Goal: Task Accomplishment & Management: Manage account settings

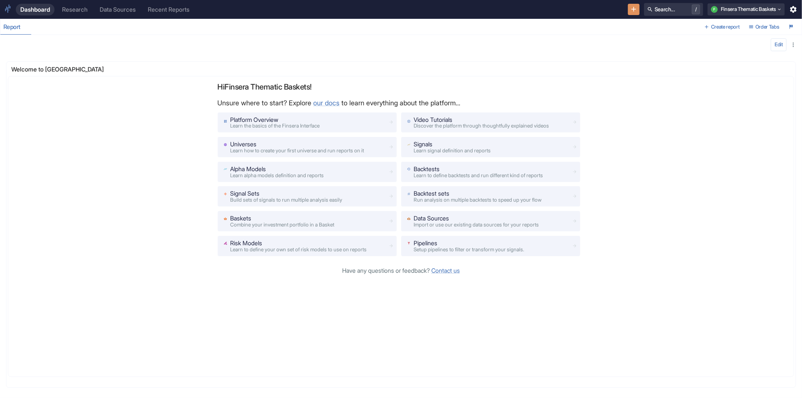
click at [81, 12] on div "Research" at bounding box center [75, 9] width 26 height 7
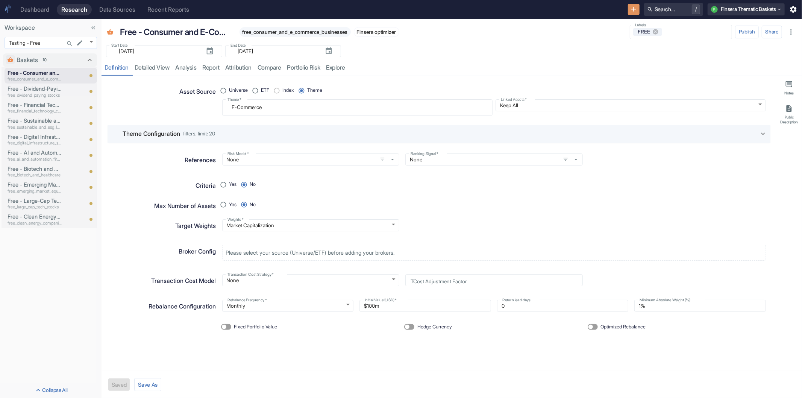
click at [93, 39] on body "Dashboard Research Data Sources Recent Reports Search... / F Finsera Thematic B…" at bounding box center [401, 199] width 802 height 398
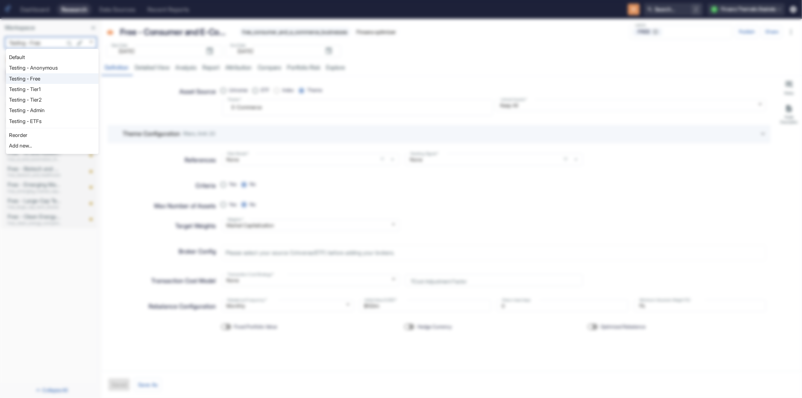
type textarea "x"
click at [47, 70] on li "Testing - Anonymous" at bounding box center [52, 67] width 93 height 11
type input "1126"
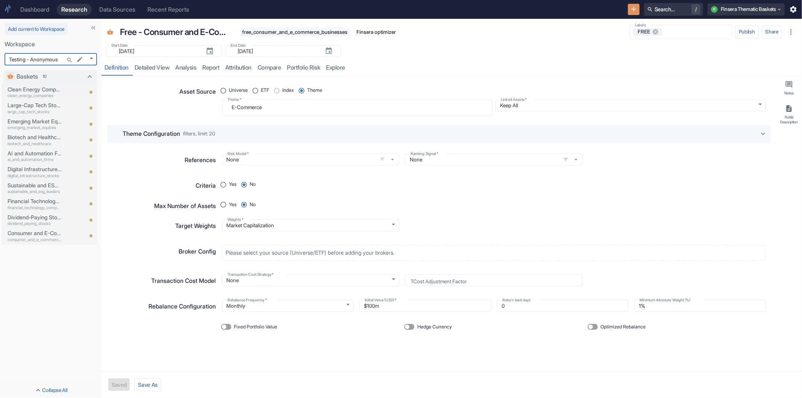
type textarea "x"
click at [363, 52] on div "Start Date ​ [DATE] Start Date End Date ​ [DATE] End Date" at bounding box center [452, 49] width 701 height 17
click at [765, 11] on button "F Finsera Thematic Baskets" at bounding box center [746, 9] width 77 height 12
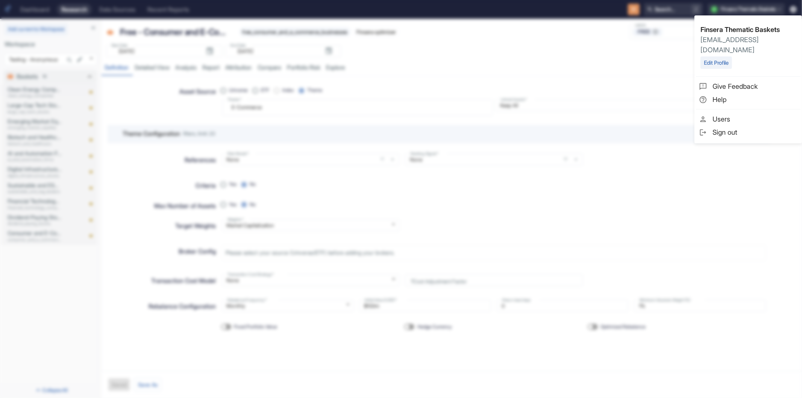
click at [724, 127] on span "Sign out" at bounding box center [755, 132] width 85 height 10
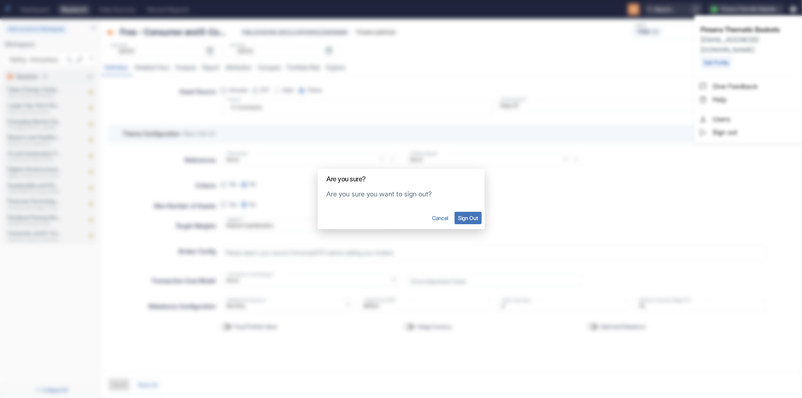
click at [469, 217] on button "Sign Out" at bounding box center [468, 218] width 27 height 12
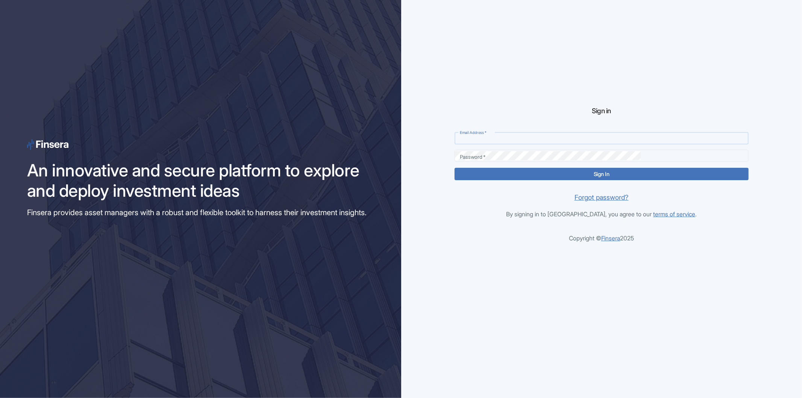
click at [525, 137] on input "Email Address   *" at bounding box center [602, 138] width 294 height 9
type input "[EMAIL_ADDRESS][DOMAIN_NAME]"
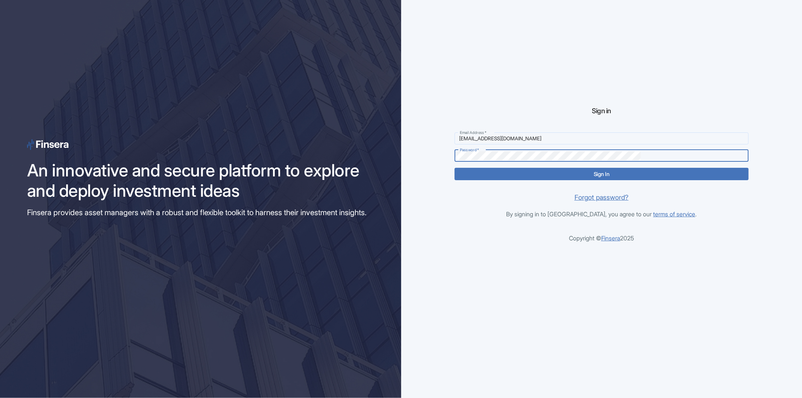
click at [455, 168] on button "Sign In" at bounding box center [602, 174] width 294 height 12
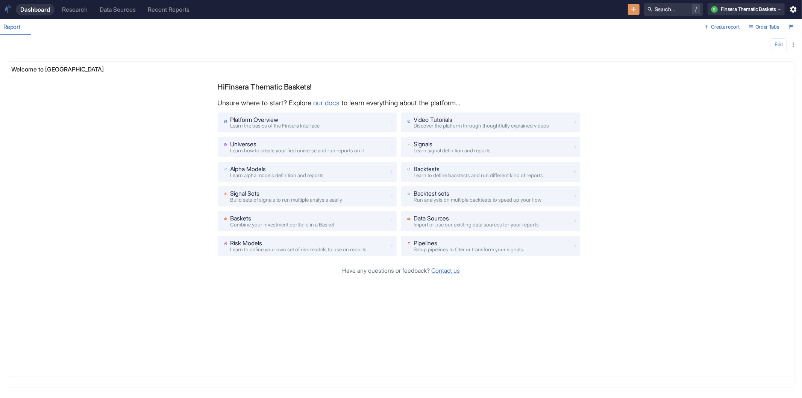
click at [73, 13] on link "Research" at bounding box center [75, 10] width 35 height 12
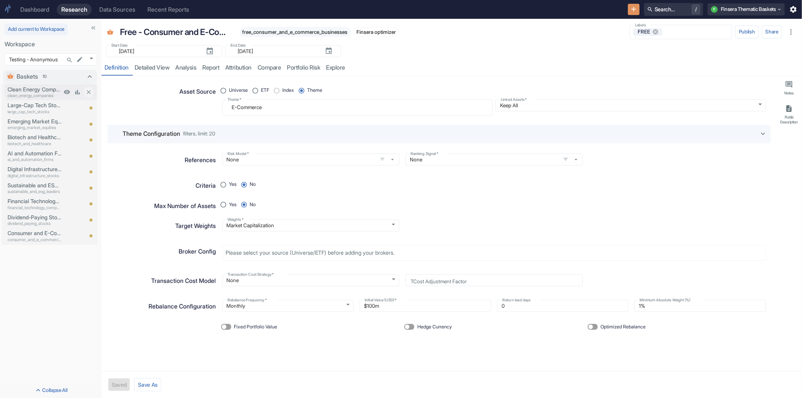
click at [29, 91] on p "Clean Energy Companies" at bounding box center [35, 89] width 54 height 8
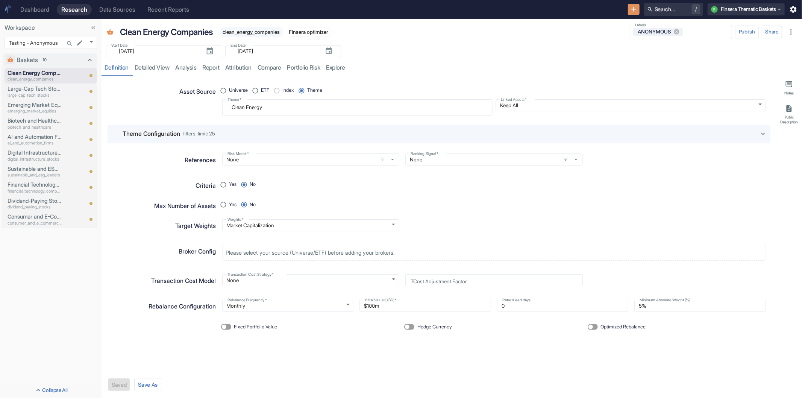
click at [540, 208] on div "Yes No" at bounding box center [491, 201] width 550 height 17
type textarea "x"
click at [36, 90] on p "Large-Cap Tech Stocks" at bounding box center [35, 89] width 54 height 8
click at [91, 42] on body "Dashboard Research Data Sources Recent Reports Search... / F Finsera Thematic B…" at bounding box center [401, 199] width 802 height 398
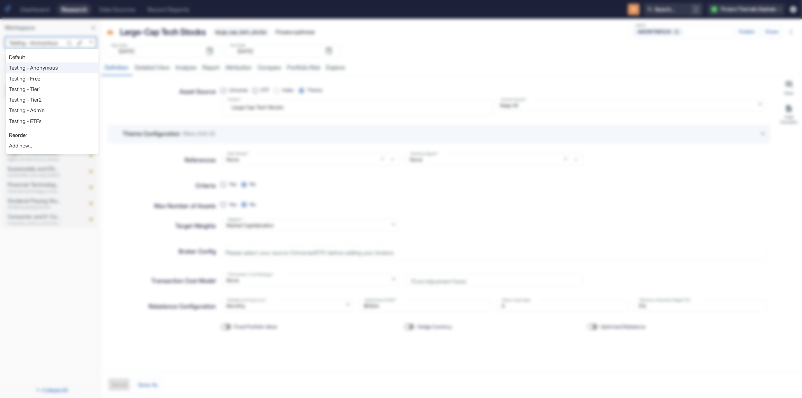
click at [62, 76] on li "Testing - Free" at bounding box center [52, 78] width 93 height 11
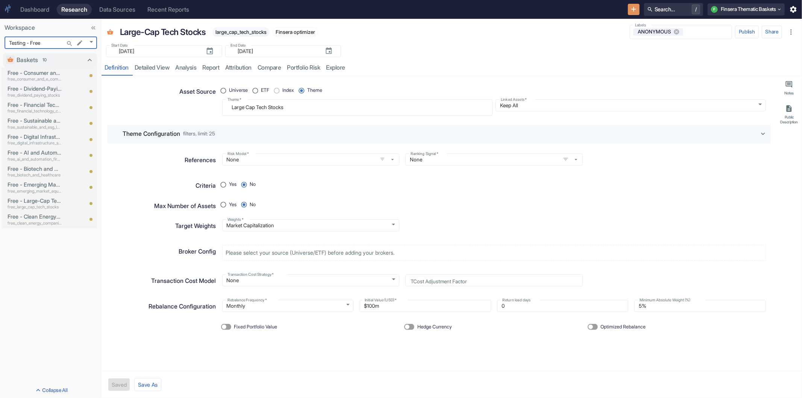
type input "1127"
type textarea "x"
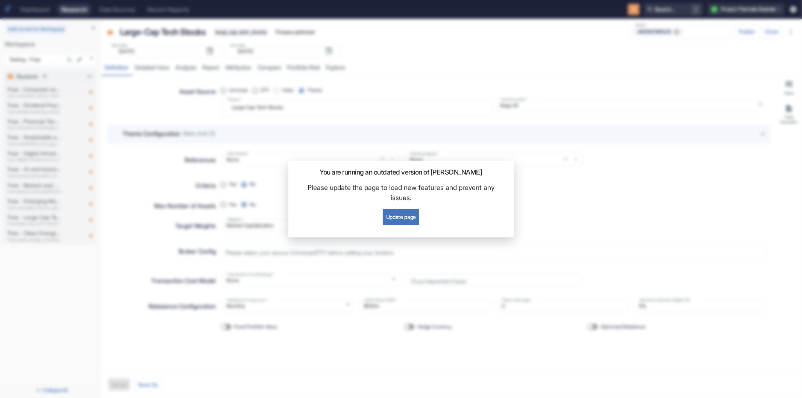
click at [398, 213] on button "Update page" at bounding box center [401, 217] width 36 height 17
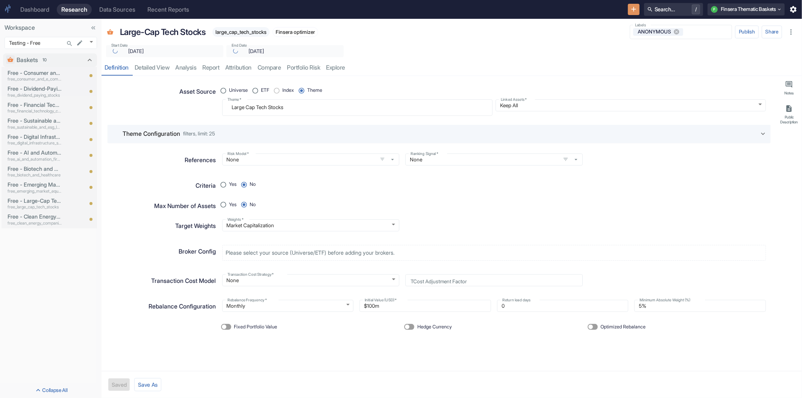
type textarea "x"
click at [47, 230] on p "Free - Clean Energy Companies" at bounding box center [35, 233] width 54 height 8
type textarea "x"
click at [596, 325] on input "Optimized Rebalance" at bounding box center [591, 327] width 18 height 6
checkbox input "true"
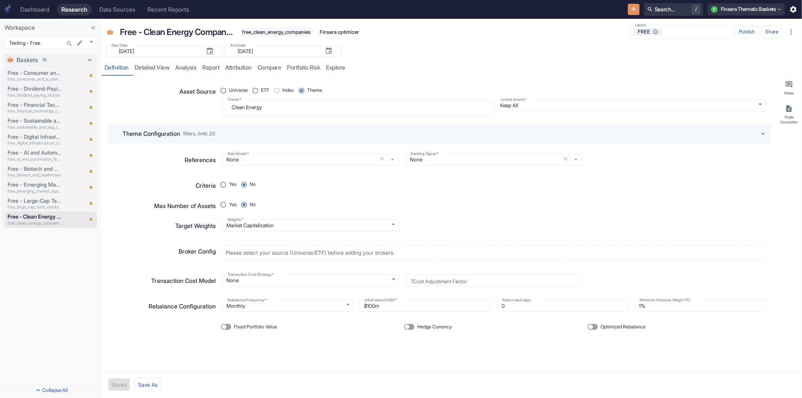
radio input "true"
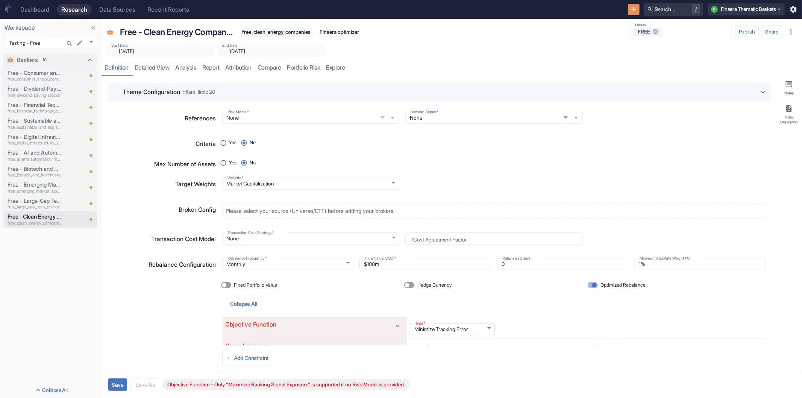
type textarea "x"
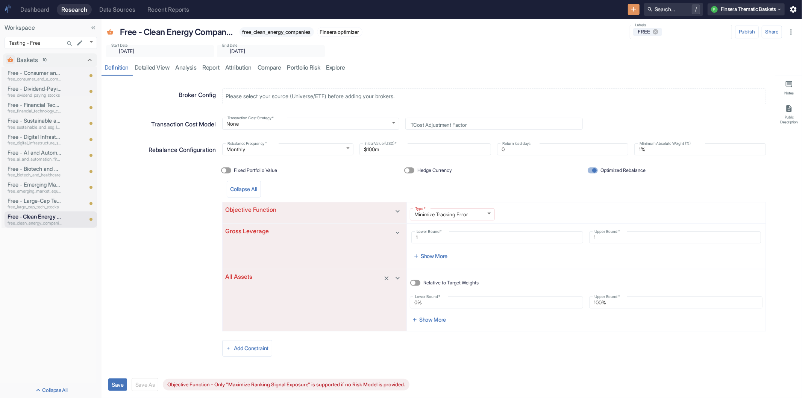
scroll to position [160, 0]
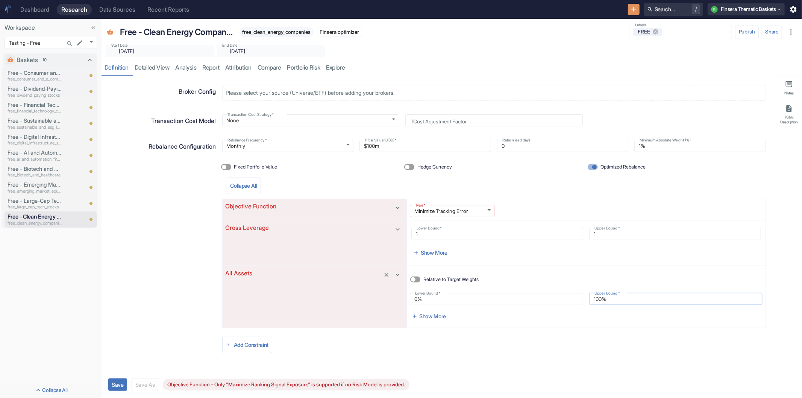
click at [601, 297] on input "100%" at bounding box center [675, 298] width 173 height 9
click at [595, 297] on input "100%" at bounding box center [675, 298] width 173 height 9
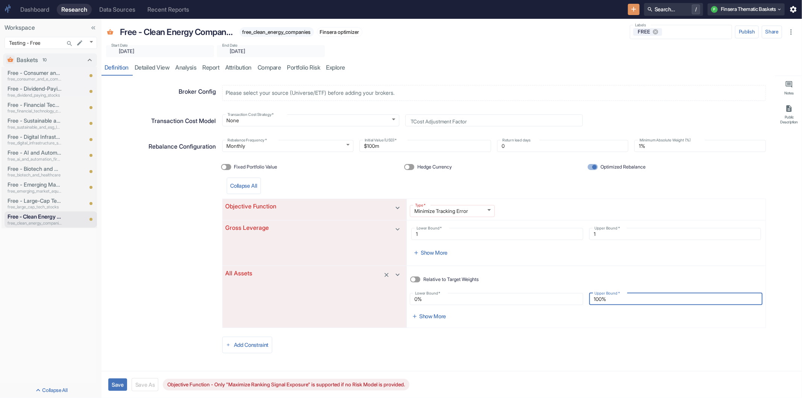
type input "5%"
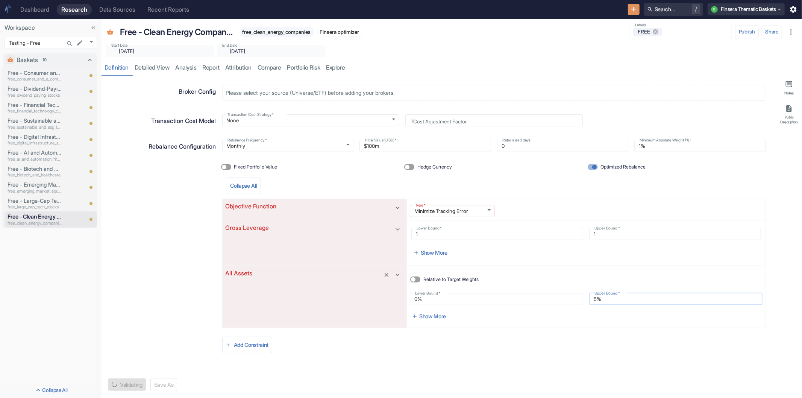
type textarea "x"
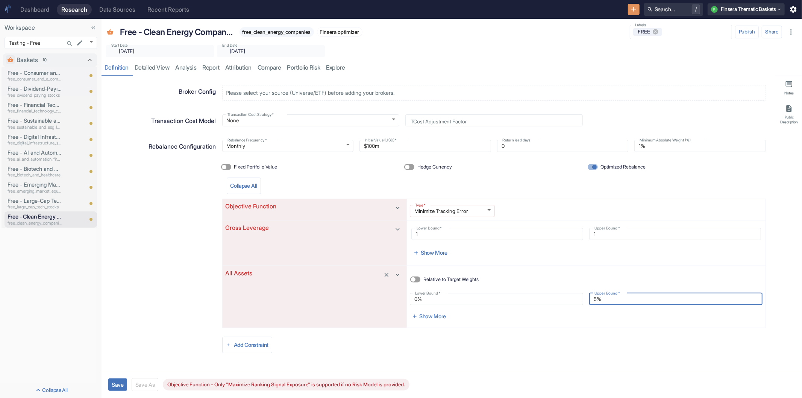
drag, startPoint x: 603, startPoint y: 298, endPoint x: 580, endPoint y: 299, distance: 23.3
click at [583, 299] on div "Upper Bound   * 5% Upper Bound   *" at bounding box center [672, 296] width 179 height 18
type input "1%"
type textarea "x"
type input "10%"
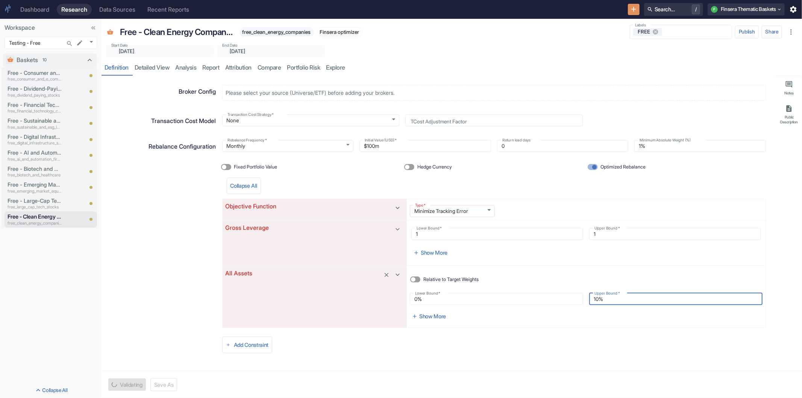
type textarea "x"
type input "10%"
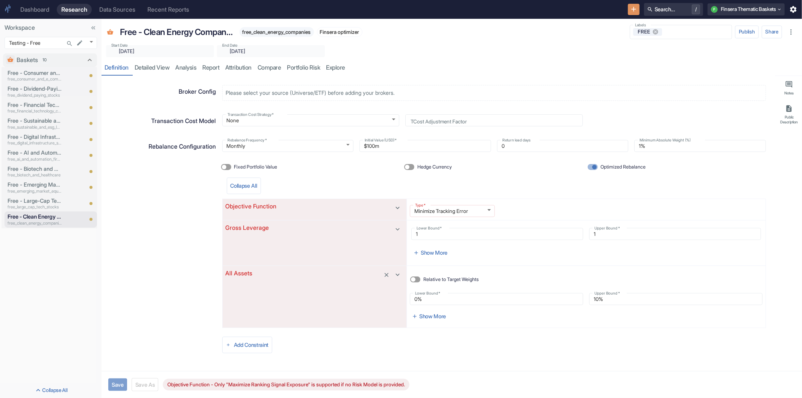
click at [113, 380] on button "Save" at bounding box center [117, 384] width 19 height 12
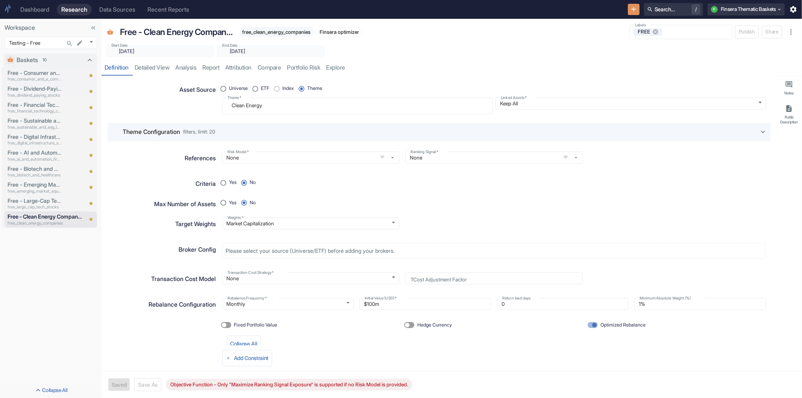
scroll to position [0, 0]
click at [302, 161] on input "None" at bounding box center [300, 159] width 150 height 7
click at [517, 209] on div "Yes No" at bounding box center [491, 201] width 550 height 17
click at [215, 136] on span "filters, limit: 20" at bounding box center [199, 133] width 32 height 5
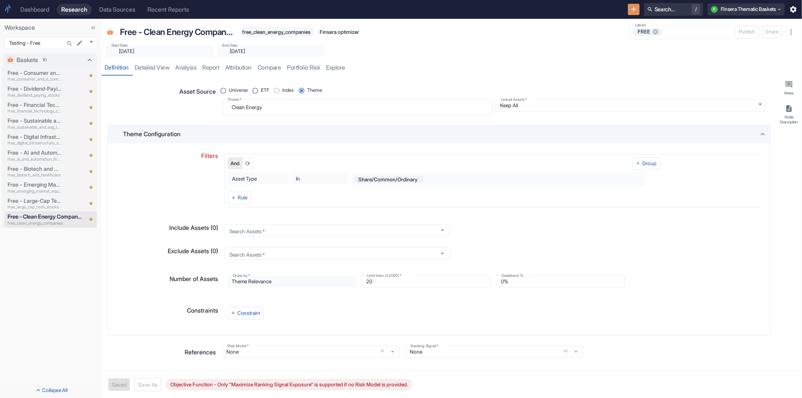
click at [218, 136] on div "Theme Configuration" at bounding box center [441, 134] width 636 height 9
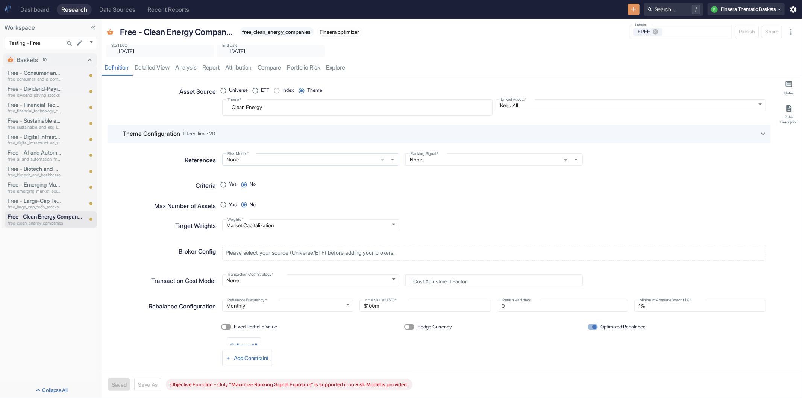
click at [257, 158] on input "None" at bounding box center [300, 159] width 150 height 7
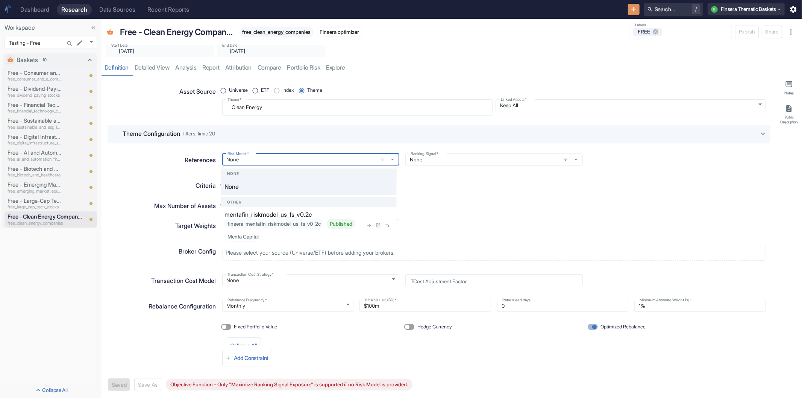
click at [264, 215] on p "mentafin_riskmodel_us_fs_v0.2c" at bounding box center [269, 214] width 88 height 9
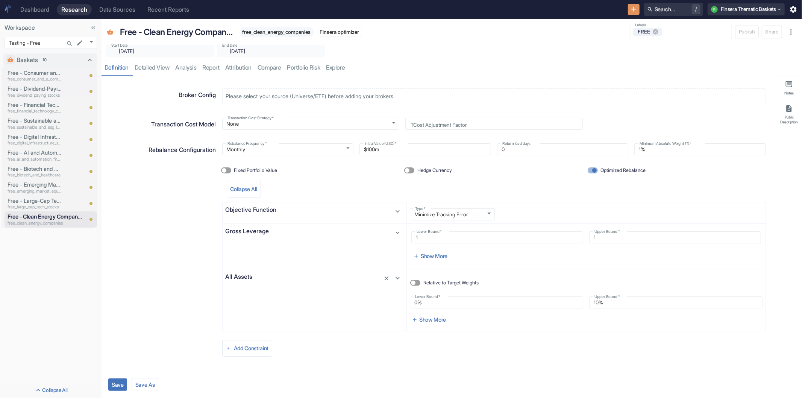
scroll to position [160, 0]
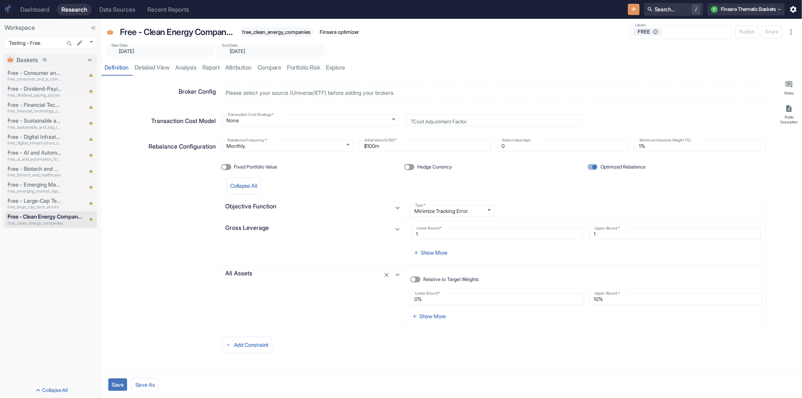
click at [119, 388] on button "Save" at bounding box center [117, 384] width 19 height 12
type textarea "x"
click at [184, 70] on link "analysis" at bounding box center [186, 67] width 27 height 15
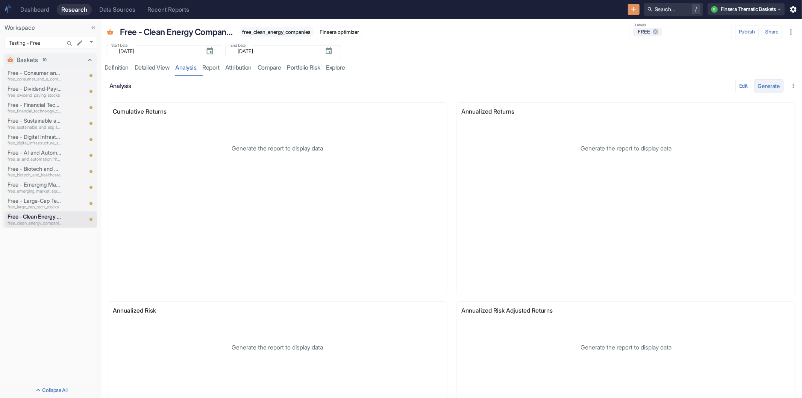
click at [769, 83] on button "Generate" at bounding box center [768, 85] width 29 height 13
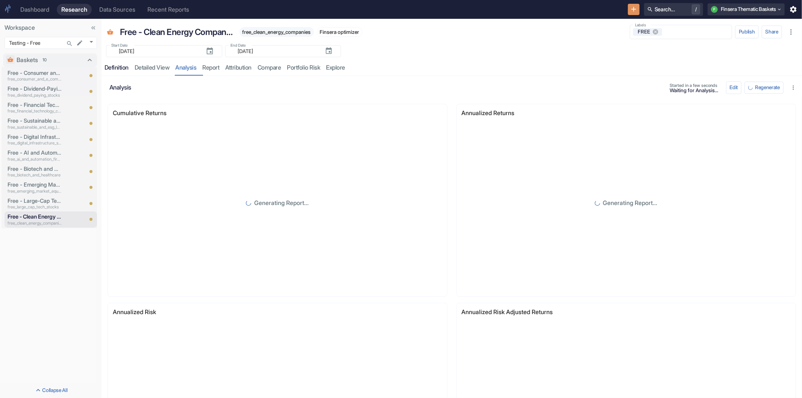
click at [112, 66] on div "Definition" at bounding box center [117, 68] width 24 height 8
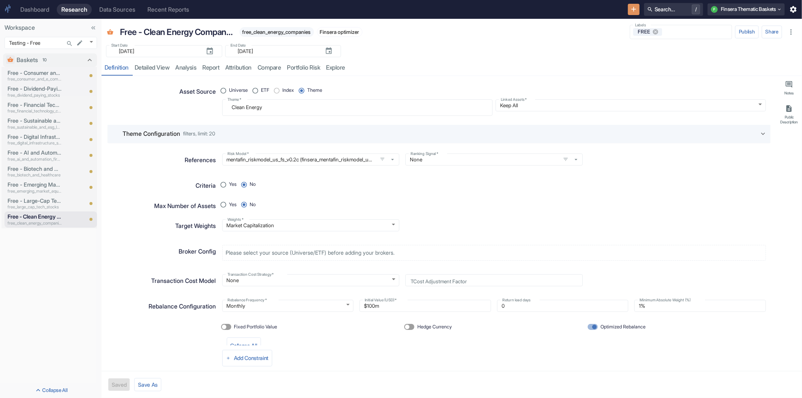
click at [119, 266] on div "Broker Config Please select your source (Universe/ETF) before adding your broke…" at bounding box center [439, 381] width 663 height 282
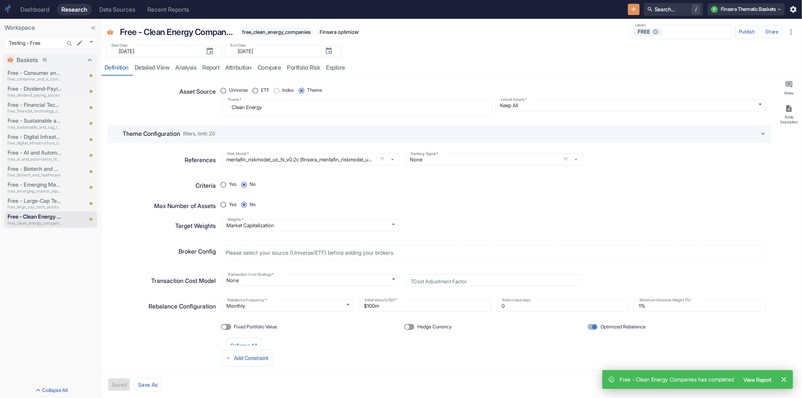
type textarea "x"
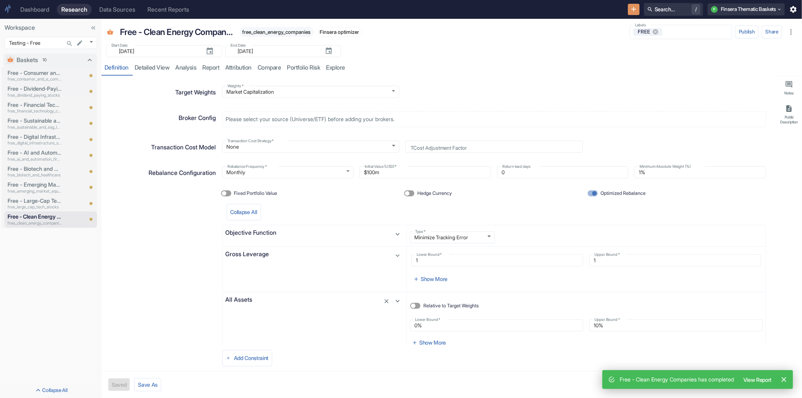
scroll to position [35, 0]
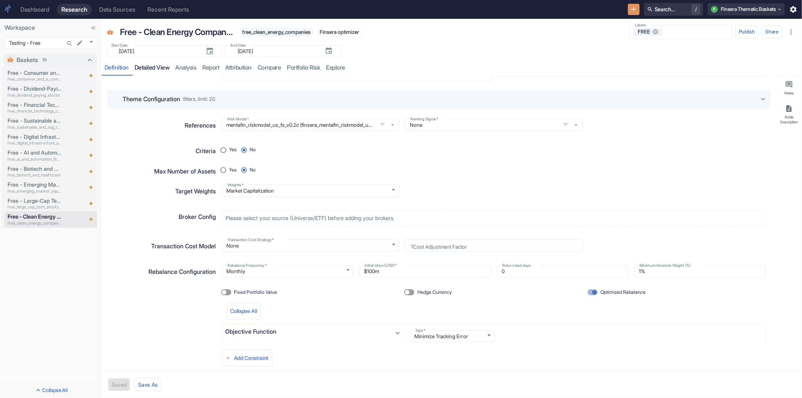
click at [155, 68] on link "detailed view" at bounding box center [152, 67] width 41 height 15
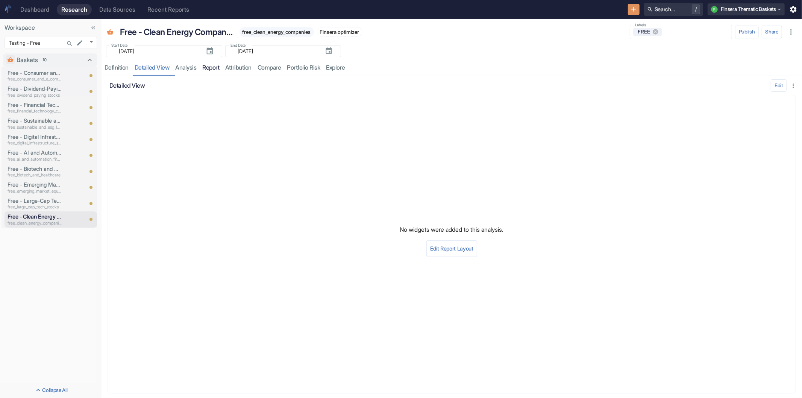
click at [213, 68] on link "report" at bounding box center [211, 67] width 23 height 15
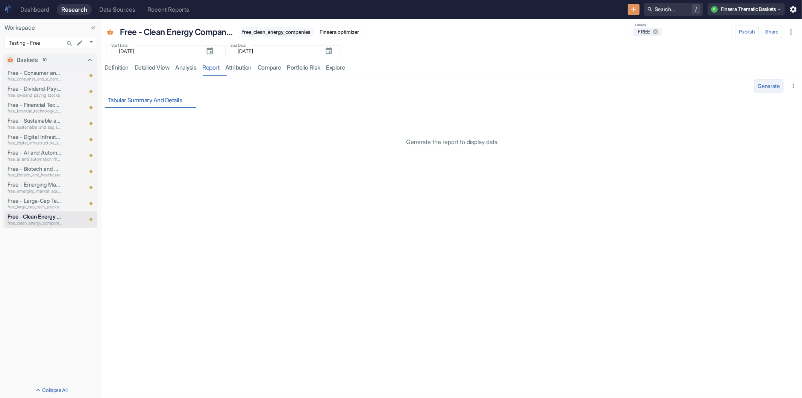
click at [771, 89] on button "Generate" at bounding box center [768, 85] width 29 height 13
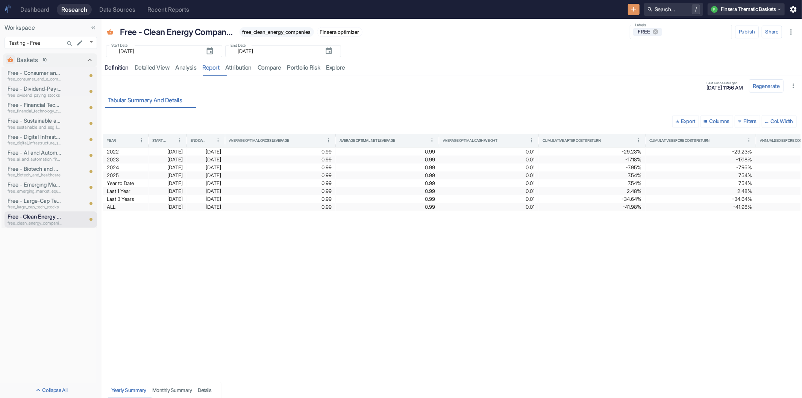
click at [122, 69] on div "Definition" at bounding box center [117, 68] width 24 height 8
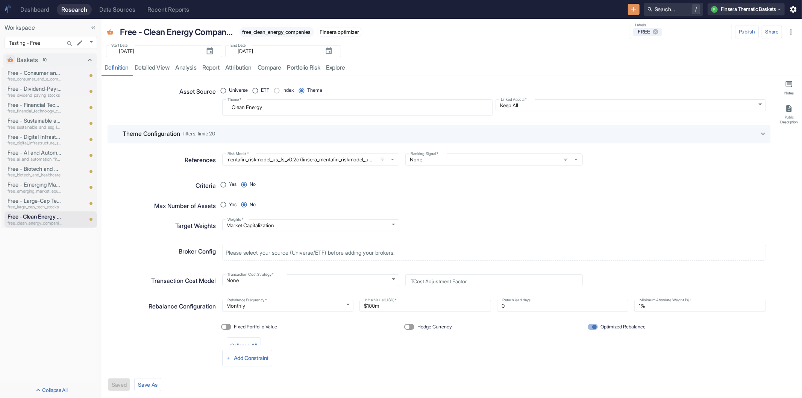
scroll to position [42, 0]
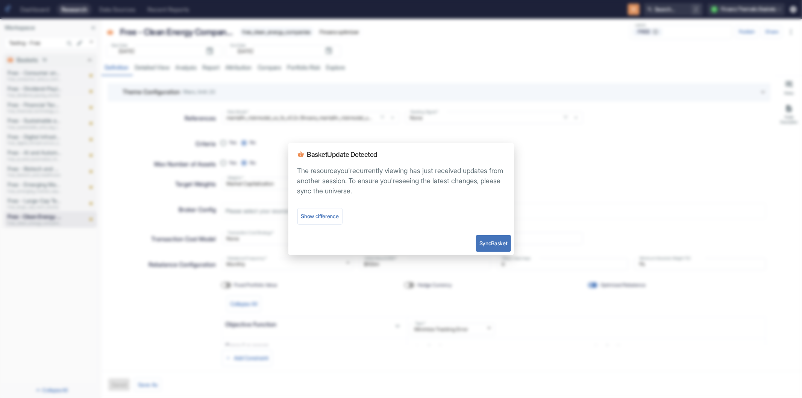
type textarea "x"
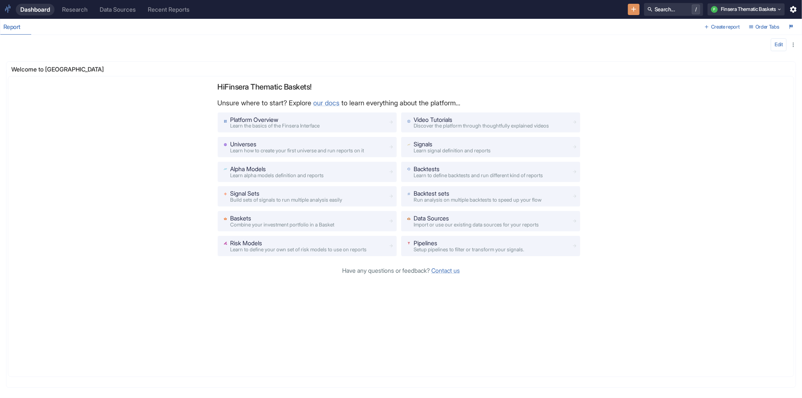
click at [74, 7] on div "Research" at bounding box center [75, 9] width 26 height 7
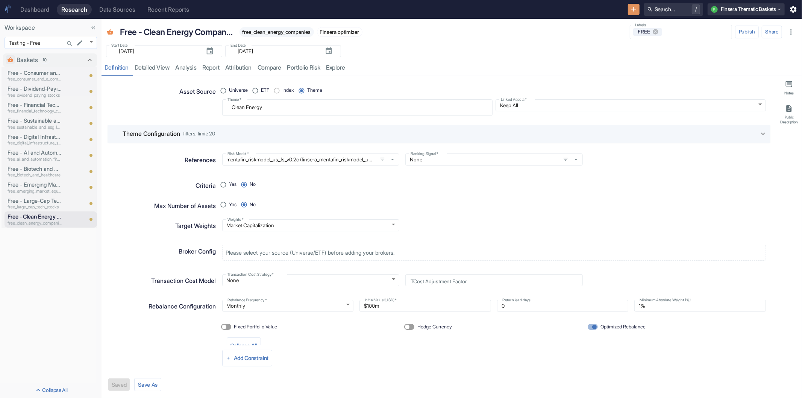
click at [91, 40] on body "Dashboard Research Data Sources Recent Reports Search... / F Finsera Thematic B…" at bounding box center [401, 199] width 802 height 398
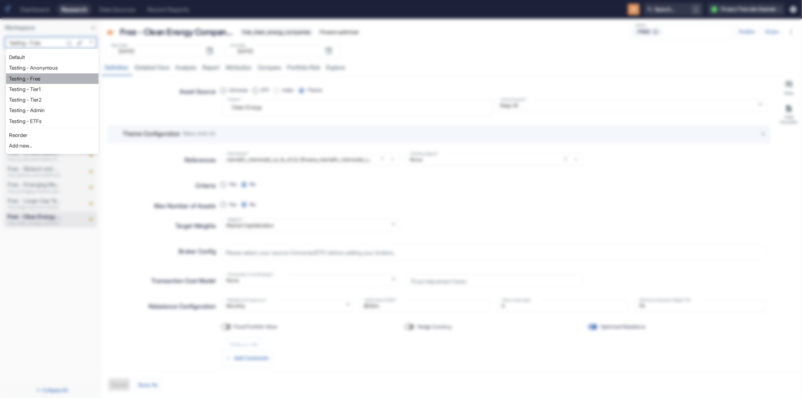
click at [50, 80] on li "Testing - Free" at bounding box center [52, 78] width 93 height 11
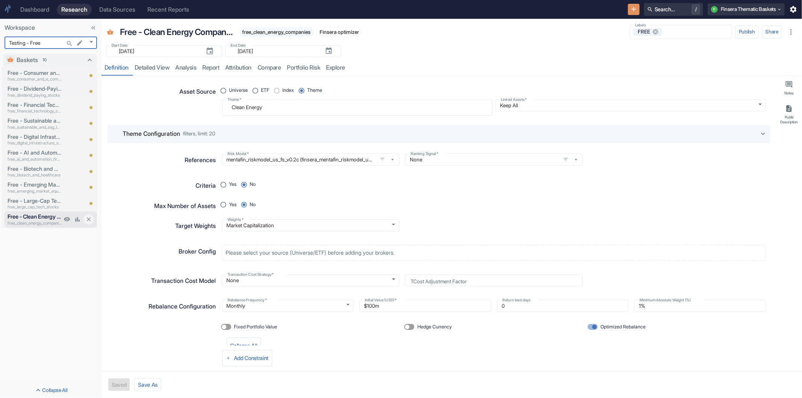
click at [49, 219] on p "Free - Clean Energy Companies" at bounding box center [35, 216] width 54 height 8
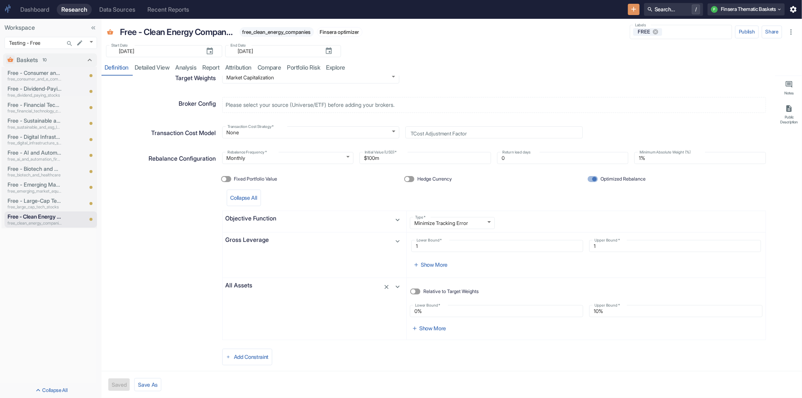
scroll to position [160, 0]
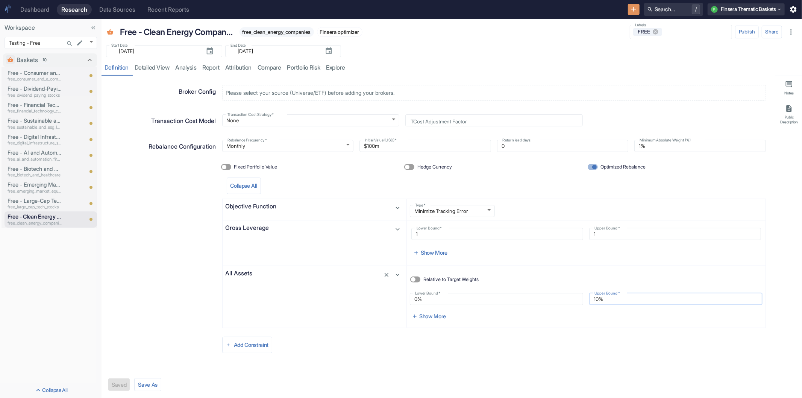
click at [614, 299] on input "10%" at bounding box center [675, 298] width 173 height 9
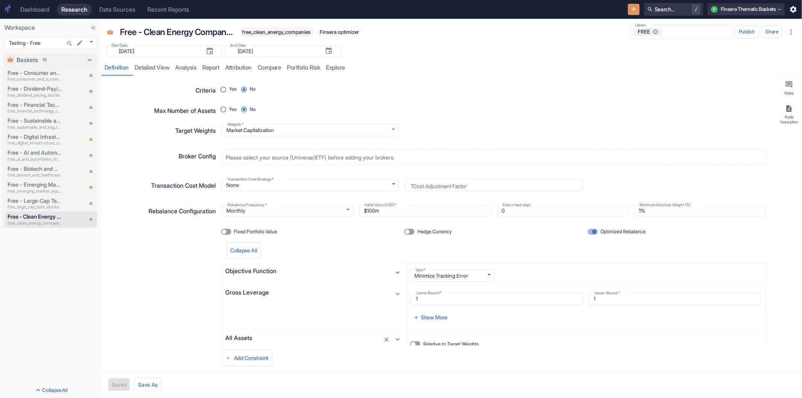
scroll to position [0, 0]
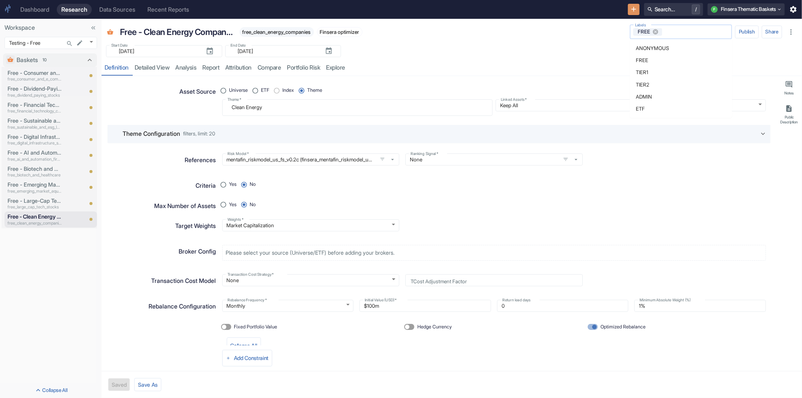
click at [701, 32] on input "Labels" at bounding box center [695, 32] width 65 height 7
click at [558, 49] on div "Start Date ​ 2022-01-31 Start Date End Date ​ 2025-09-15 End Date" at bounding box center [452, 49] width 701 height 17
type textarea "x"
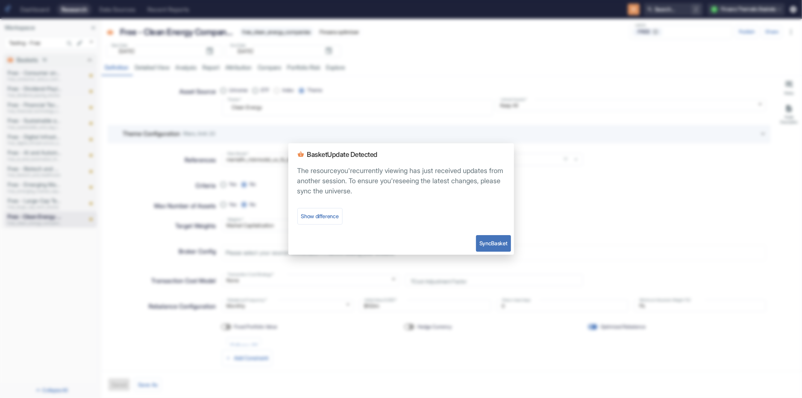
click at [487, 239] on button "Sync Basket" at bounding box center [493, 243] width 35 height 17
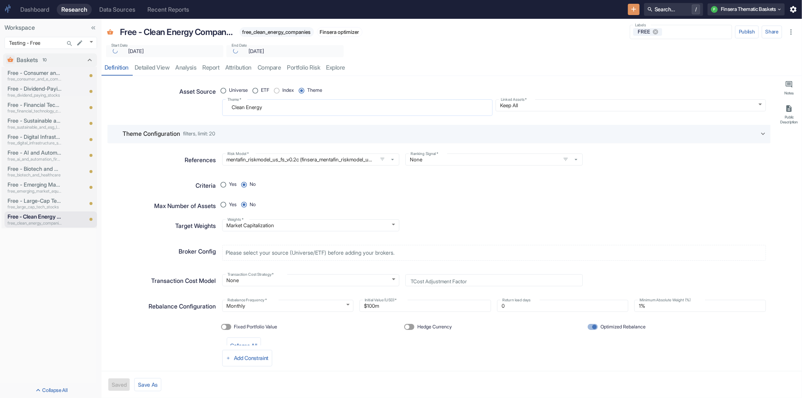
type textarea "x"
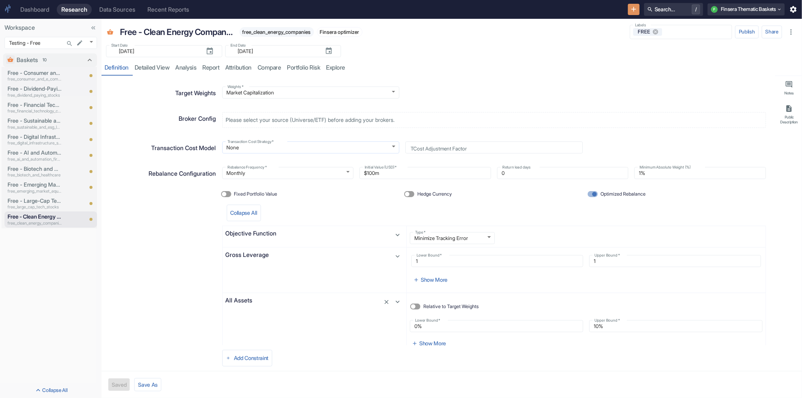
scroll to position [118, 0]
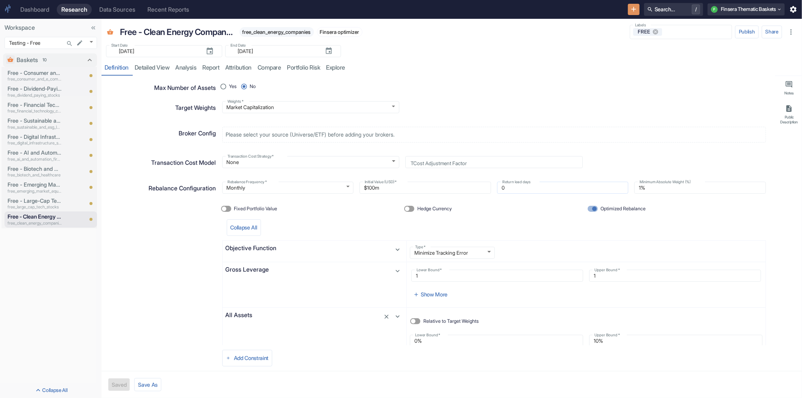
drag, startPoint x: 644, startPoint y: 183, endPoint x: 621, endPoint y: 186, distance: 23.1
click at [620, 186] on div "Rebalance Frequency   * Monthly MONTHLY Rebalance Frequency   * Initial Value (…" at bounding box center [491, 185] width 550 height 18
drag, startPoint x: 649, startPoint y: 188, endPoint x: 634, endPoint y: 190, distance: 15.1
click at [634, 190] on input "1%" at bounding box center [700, 187] width 132 height 9
click at [610, 208] on span "Optimized Rebalance" at bounding box center [623, 208] width 45 height 7
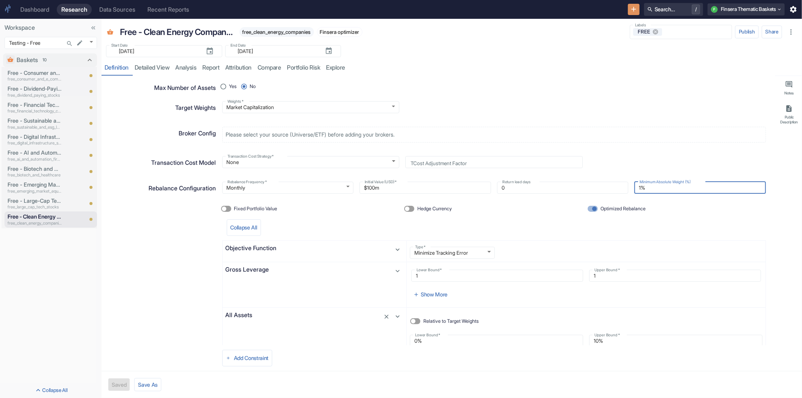
click at [604, 208] on input "Optimized Rebalance" at bounding box center [595, 209] width 18 height 6
checkbox input "false"
radio input "true"
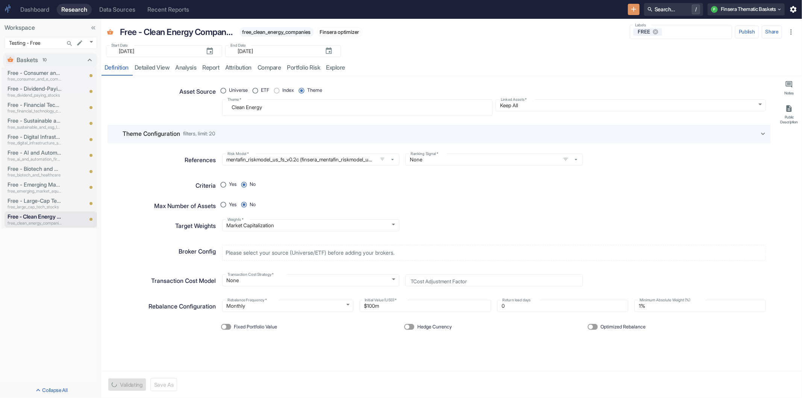
scroll to position [0, 0]
type textarea "x"
click at [603, 328] on span "Optimized Rebalance" at bounding box center [623, 326] width 45 height 7
click at [600, 328] on input "Optimized Rebalance" at bounding box center [591, 327] width 18 height 6
checkbox input "true"
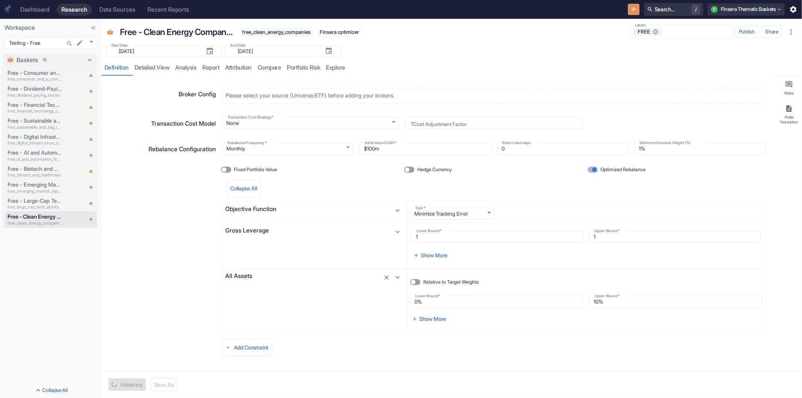
scroll to position [160, 0]
type textarea "x"
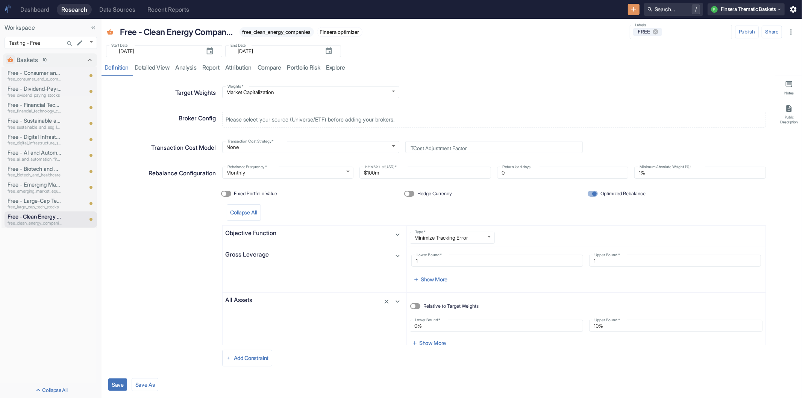
scroll to position [118, 0]
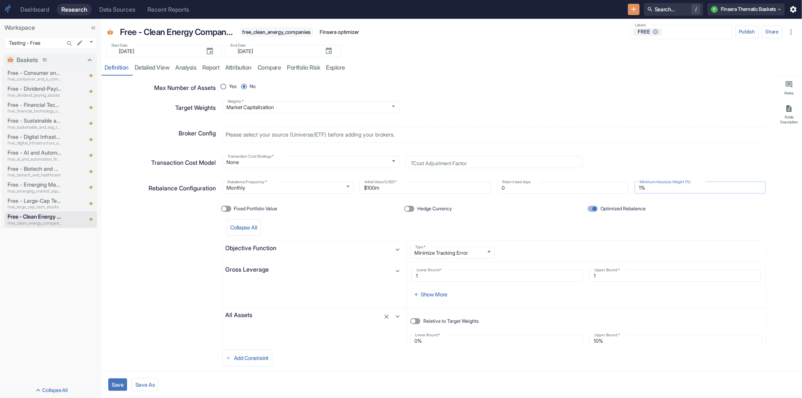
click at [652, 185] on input "1%" at bounding box center [700, 187] width 132 height 9
drag, startPoint x: 660, startPoint y: 187, endPoint x: 627, endPoint y: 188, distance: 32.8
click at [628, 188] on div "Minimum Absolute Weight (%) 1% Minimum Absolute Weight (%)" at bounding box center [697, 185] width 138 height 18
type input "5%"
type textarea "x"
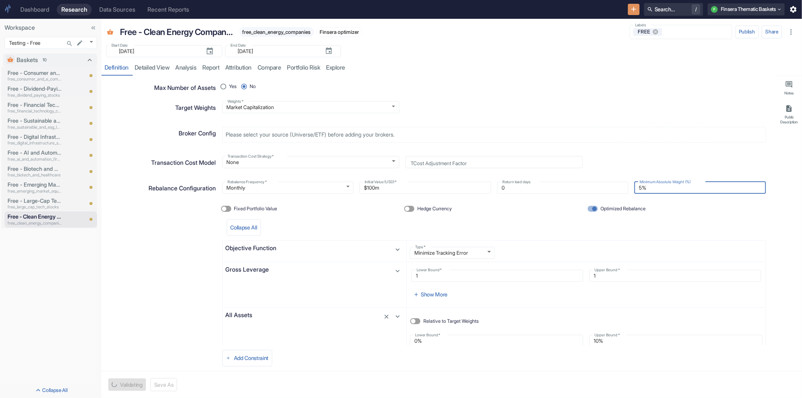
type input "5%"
type textarea "x"
drag, startPoint x: 651, startPoint y: 187, endPoint x: 599, endPoint y: 186, distance: 52.3
click at [599, 186] on div "Rebalance Frequency   * Monthly MONTHLY Rebalance Frequency   * Initial Value (…" at bounding box center [491, 185] width 550 height 18
type input "0%"
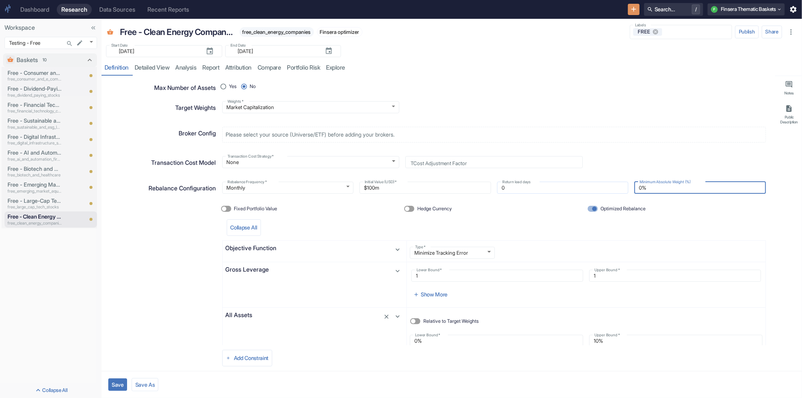
type textarea "x"
type input "0.%"
type textarea "x"
type input "0.2%"
type textarea "x"
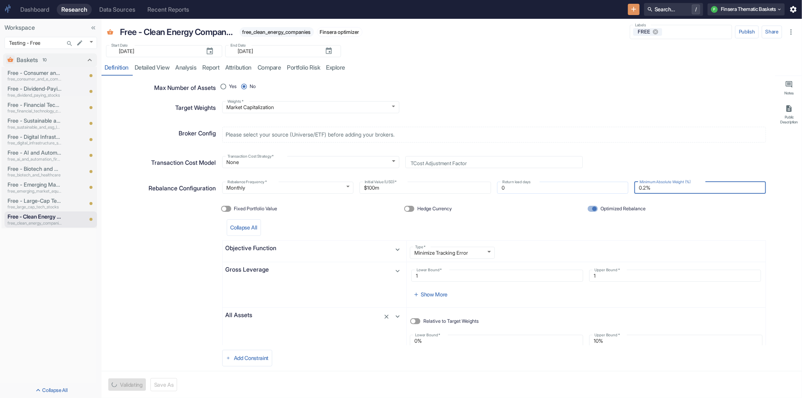
type input "0.25%"
type textarea "x"
type input "0.25%"
type textarea "x"
drag, startPoint x: 661, startPoint y: 188, endPoint x: 618, endPoint y: 189, distance: 42.9
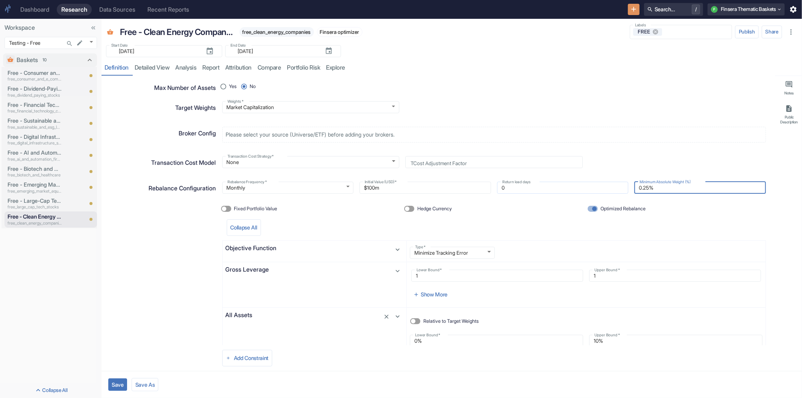
click at [618, 189] on div "Rebalance Frequency   * Monthly MONTHLY Rebalance Frequency   * Initial Value (…" at bounding box center [491, 185] width 550 height 18
click at [21, 184] on p "Free - Emerging Market Equities" at bounding box center [35, 185] width 54 height 8
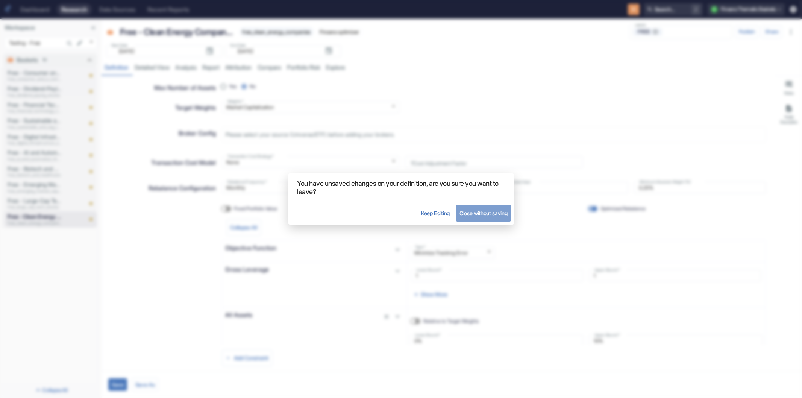
click at [506, 212] on button "Close without saving" at bounding box center [483, 213] width 55 height 17
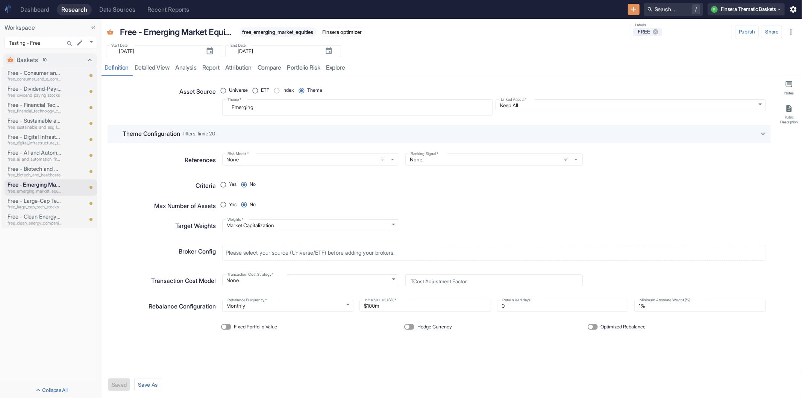
type textarea "x"
